Goal: Information Seeking & Learning: Learn about a topic

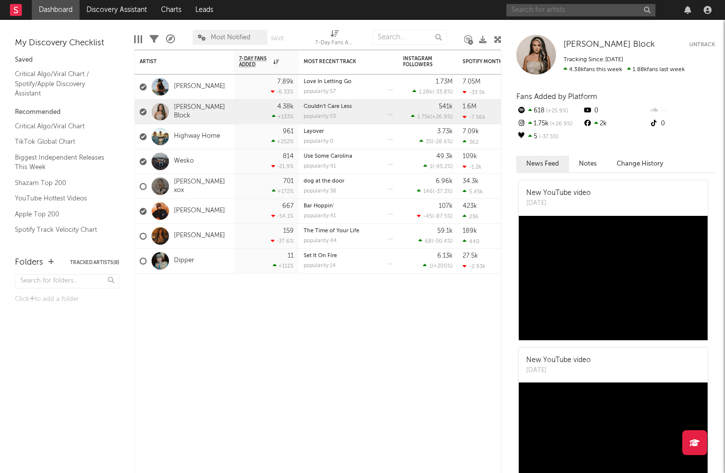
click at [557, 10] on input "text" at bounding box center [580, 10] width 149 height 12
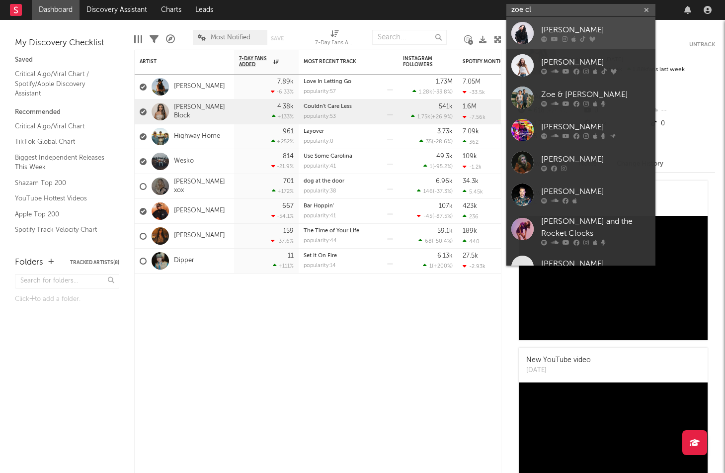
type input "zoe cl"
click at [598, 28] on div "[PERSON_NAME]" at bounding box center [595, 30] width 109 height 12
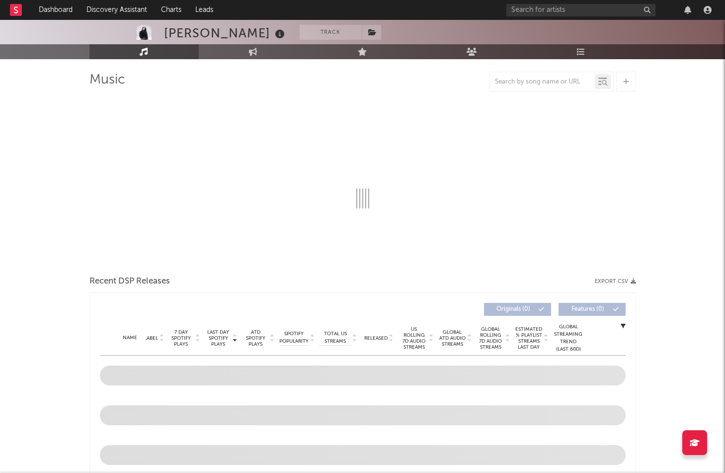
scroll to position [64, 0]
select select "6m"
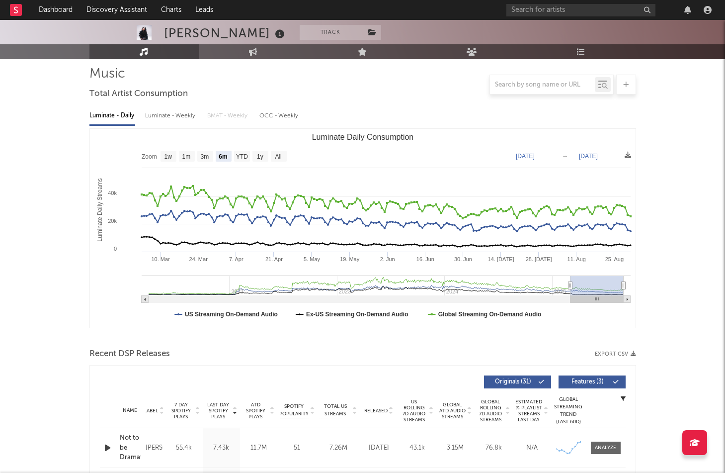
scroll to position [70, 0]
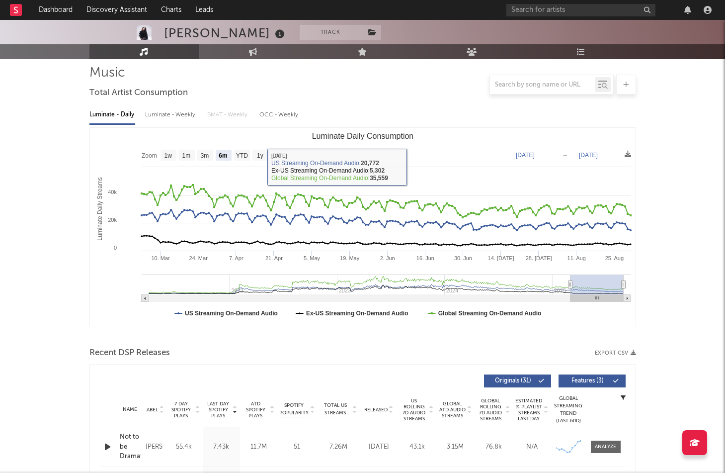
click at [182, 115] on div "Luminate - Weekly" at bounding box center [171, 114] width 52 height 17
select select "6m"
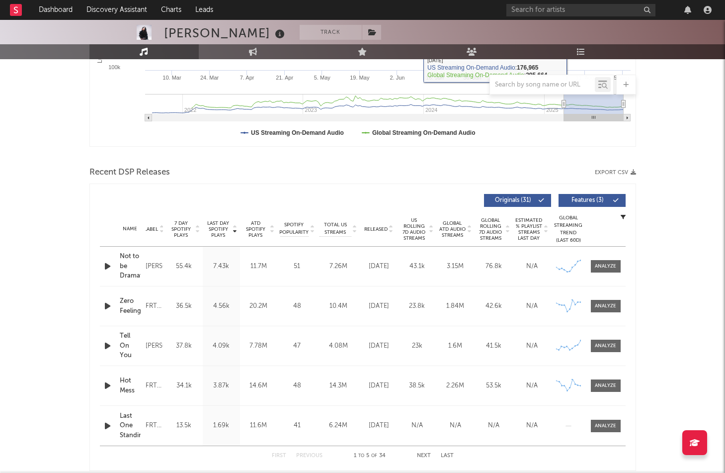
scroll to position [254, 0]
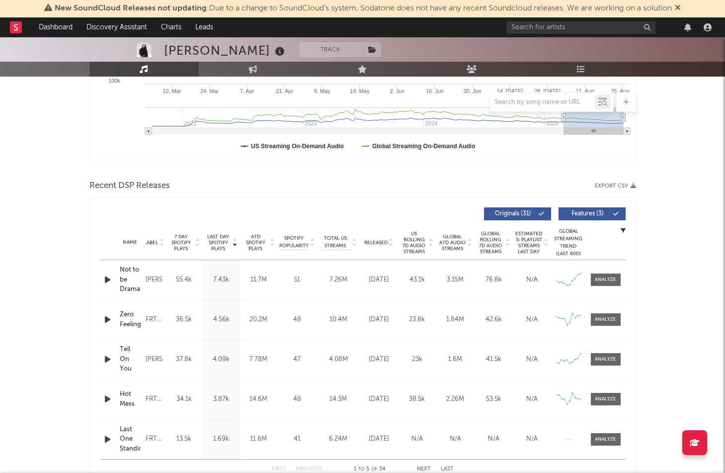
click at [681, 5] on icon at bounding box center [678, 7] width 6 height 8
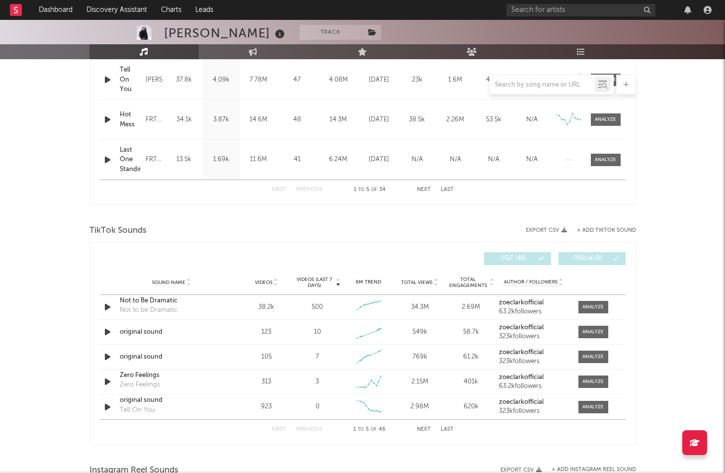
scroll to position [517, 0]
click at [607, 309] on span at bounding box center [593, 306] width 30 height 12
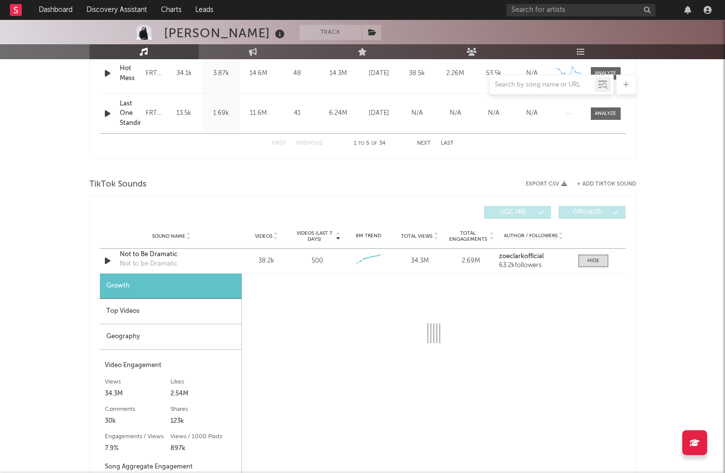
scroll to position [589, 0]
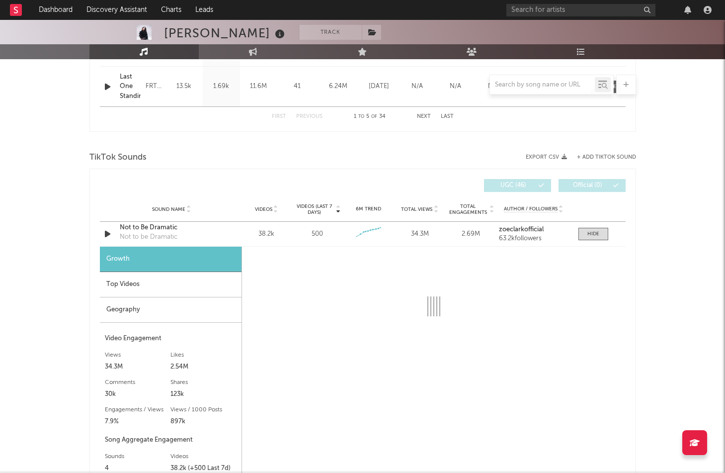
click at [189, 287] on div "Top Videos" at bounding box center [171, 284] width 142 height 25
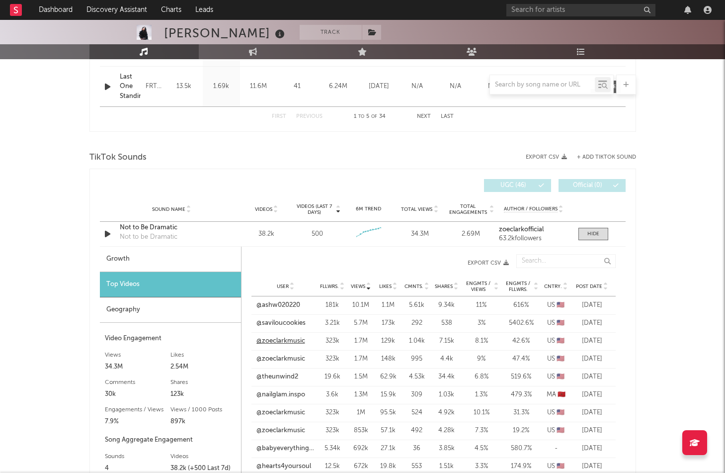
click at [288, 339] on link "@zoeclarkmusic" at bounding box center [280, 341] width 49 height 10
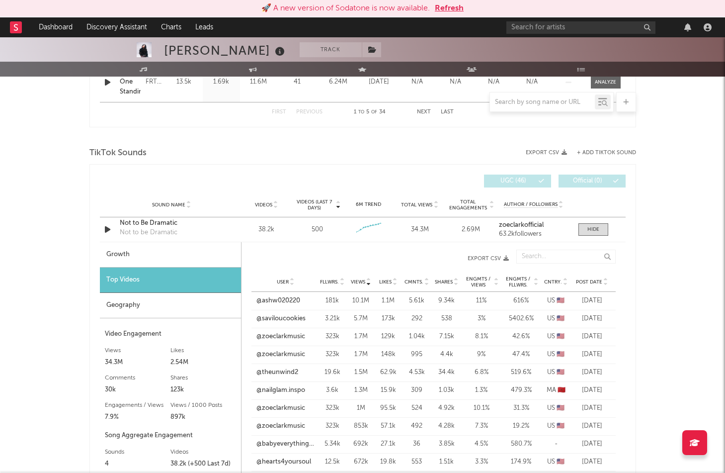
scroll to position [615, 0]
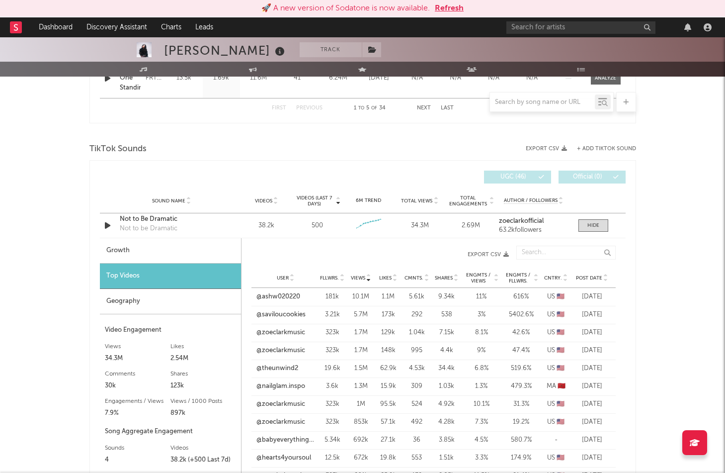
click at [456, 4] on button "Refresh" at bounding box center [449, 8] width 29 height 12
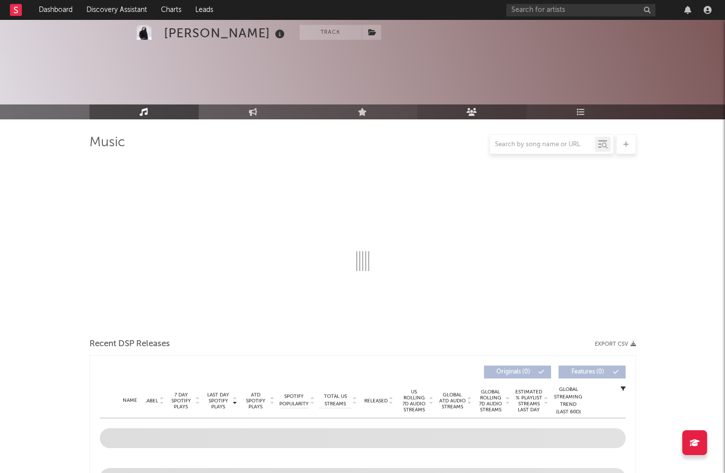
scroll to position [615, 0]
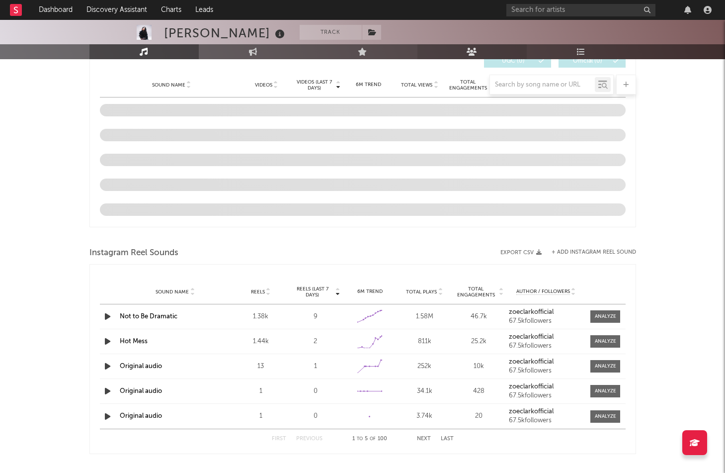
select select "6m"
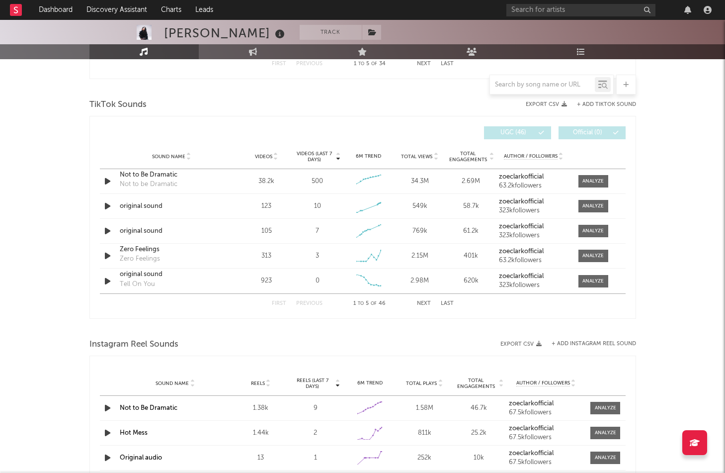
scroll to position [643, 0]
click at [596, 204] on div at bounding box center [592, 204] width 21 height 7
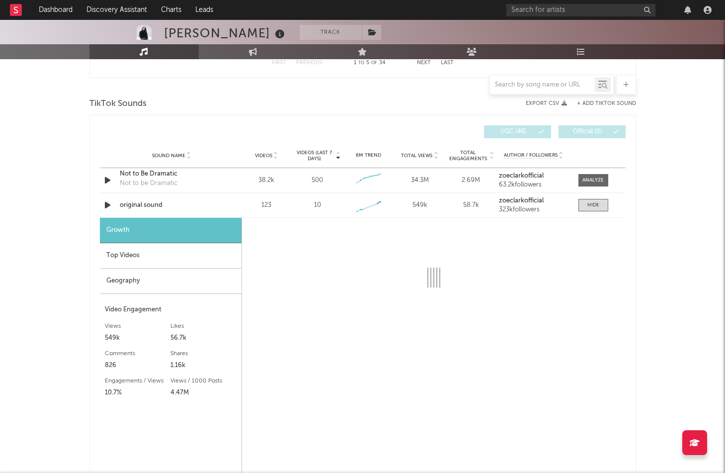
select select "1w"
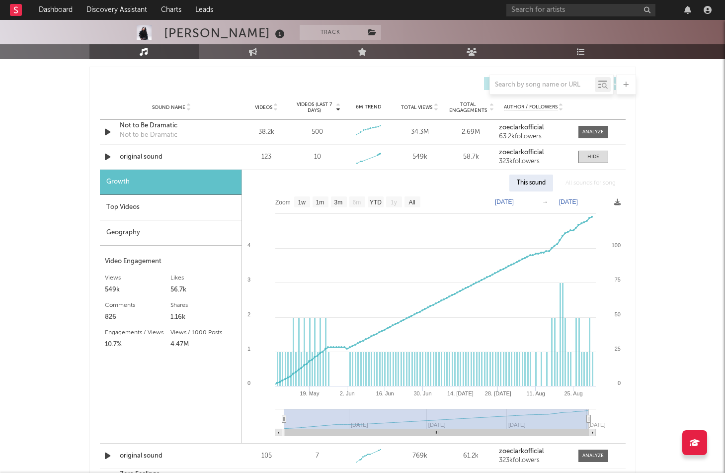
scroll to position [678, 0]
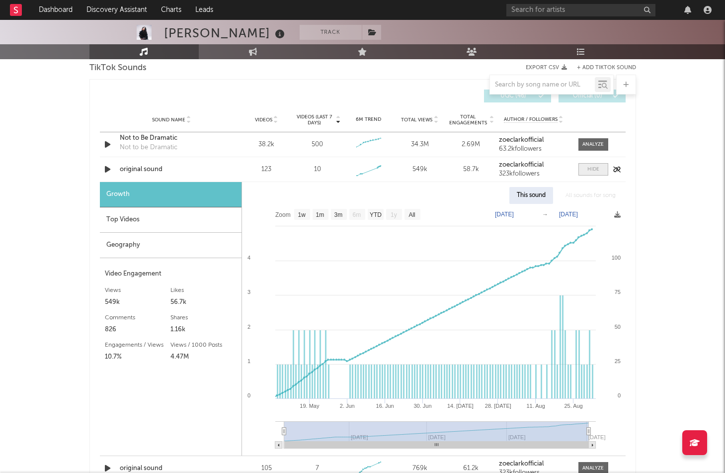
click at [588, 172] on div at bounding box center [593, 168] width 12 height 7
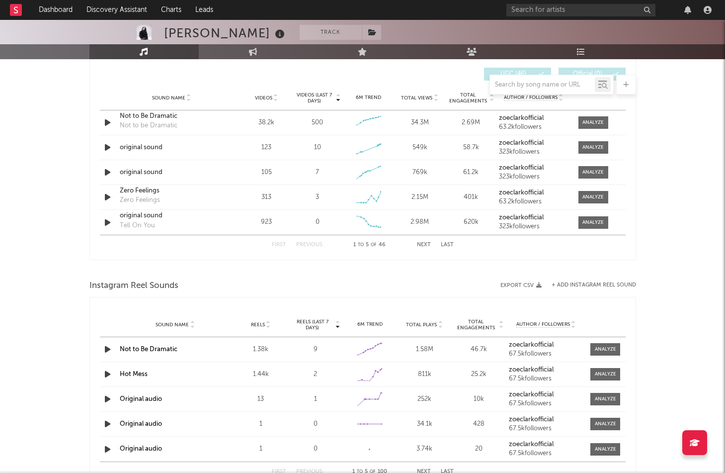
scroll to position [700, 0]
